Goal: Find specific page/section: Find specific page/section

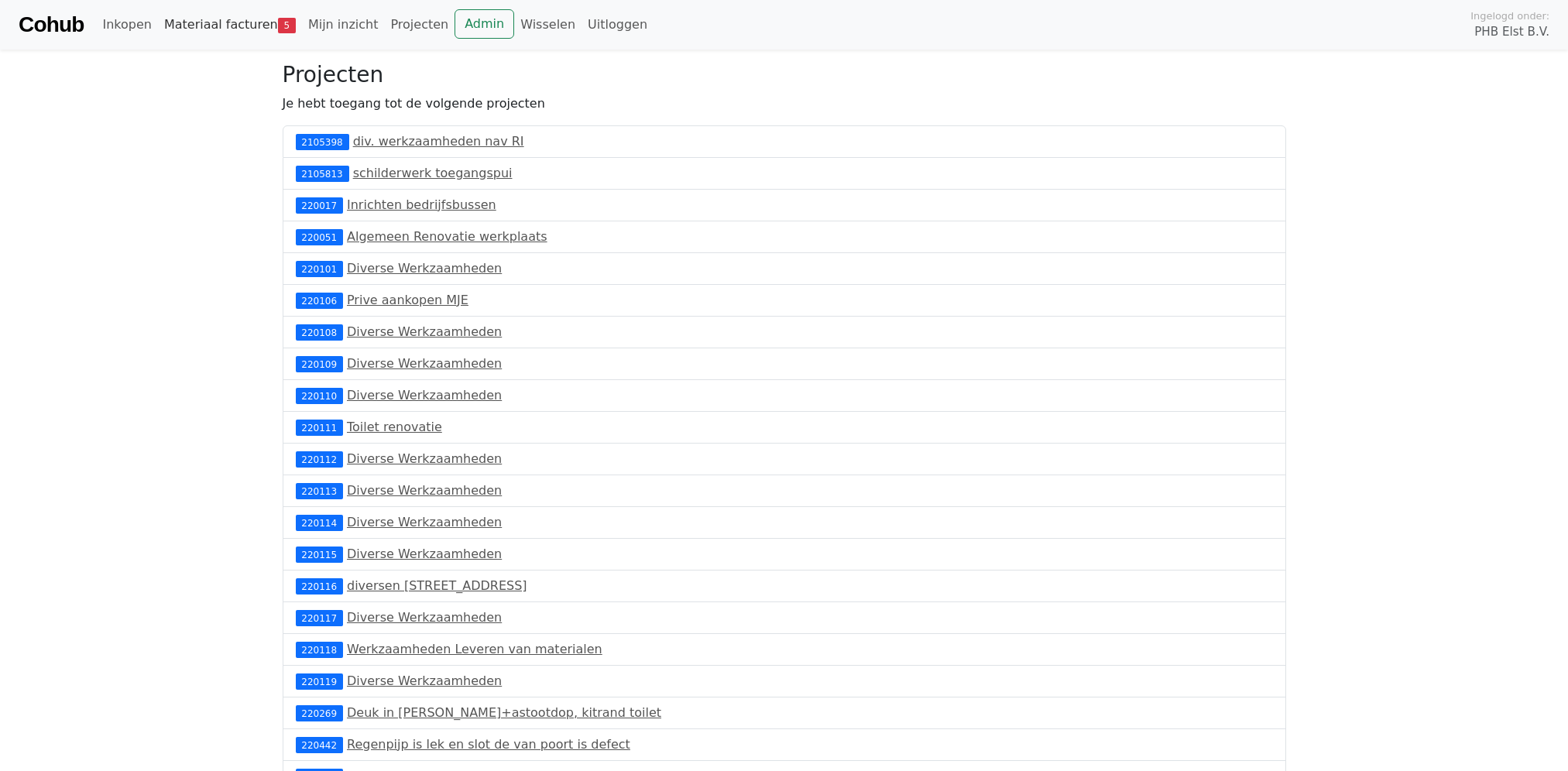
click at [227, 29] on link "Materiaal facturen 5" at bounding box center [229, 24] width 144 height 31
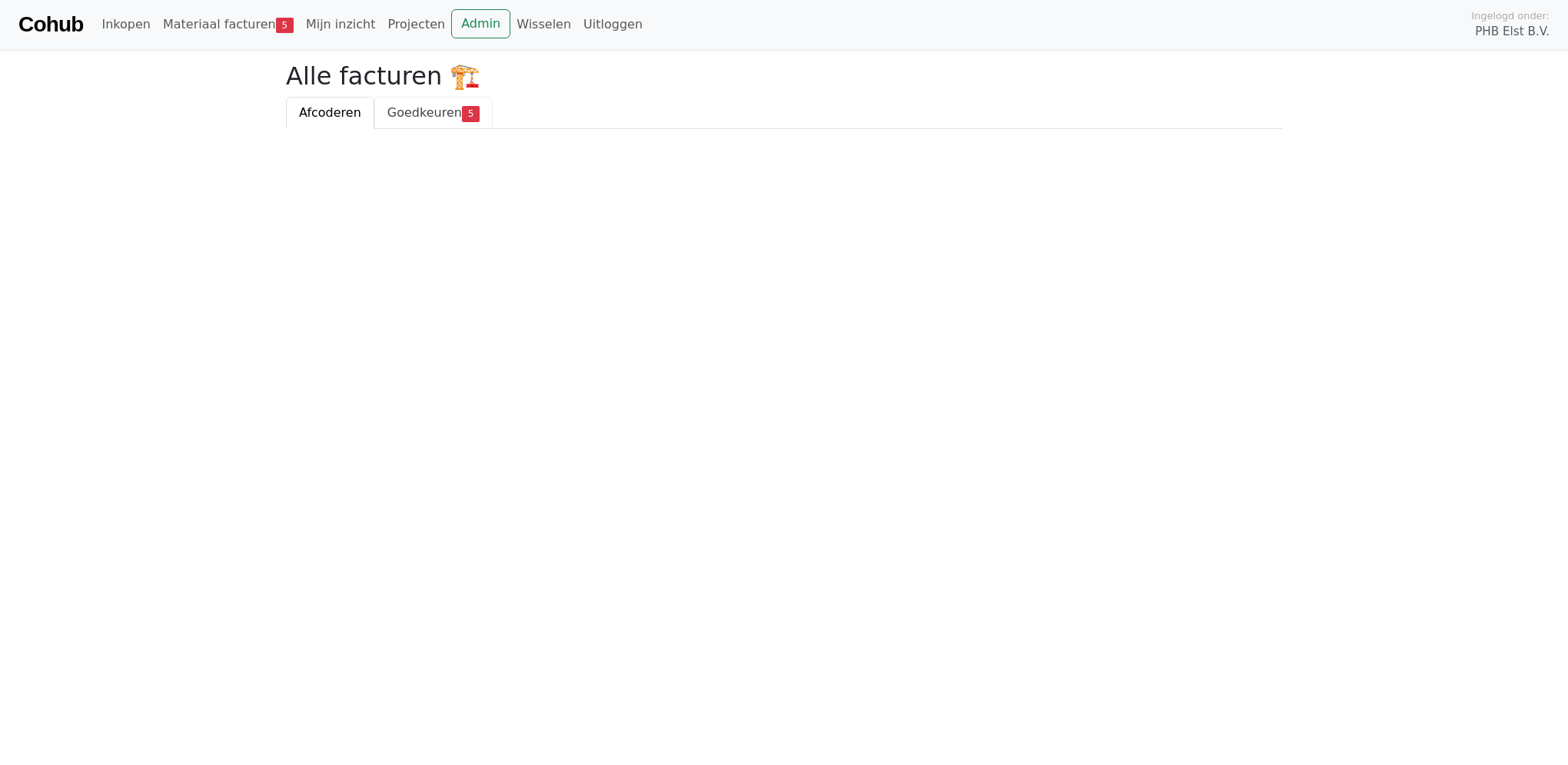
click at [441, 111] on span "Goedkeuren" at bounding box center [424, 112] width 74 height 15
